Goal: Communication & Community: Answer question/provide support

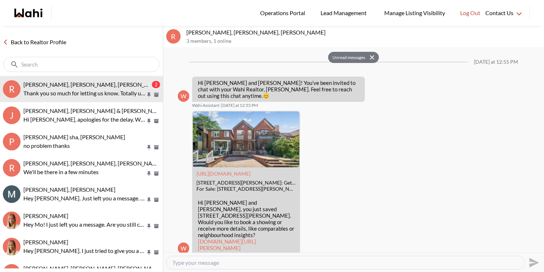
scroll to position [832, 0]
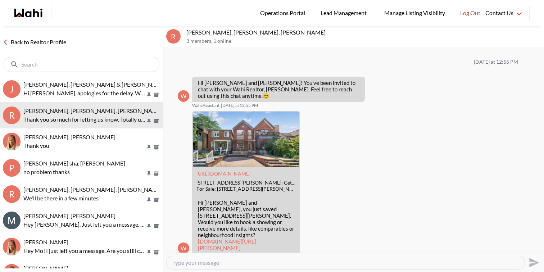
scroll to position [803, 0]
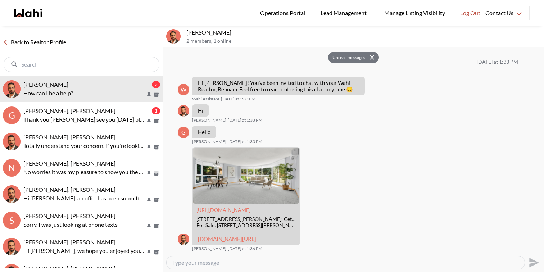
scroll to position [380, 0]
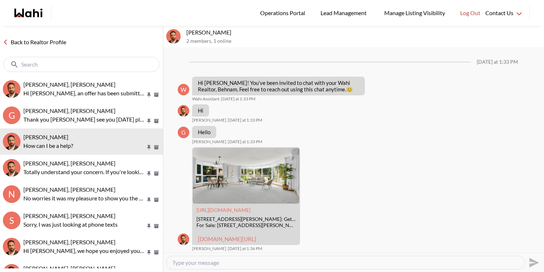
scroll to position [351, 0]
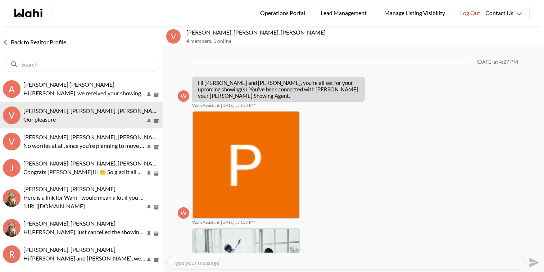
scroll to position [412, 0]
